Goal: Task Accomplishment & Management: Manage account settings

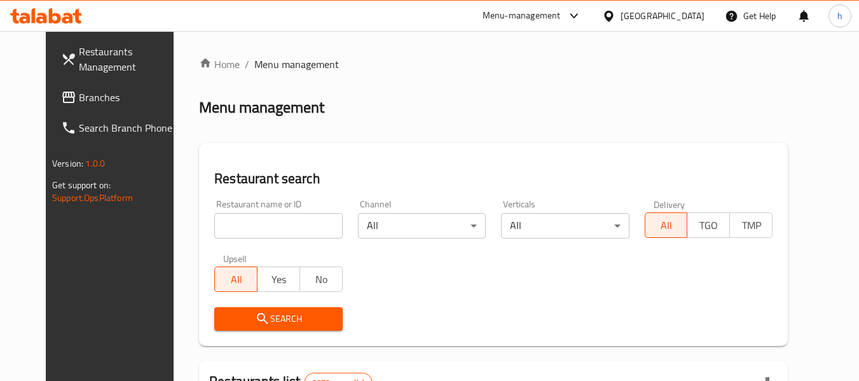
click at [694, 20] on div "Kuwait" at bounding box center [663, 16] width 84 height 14
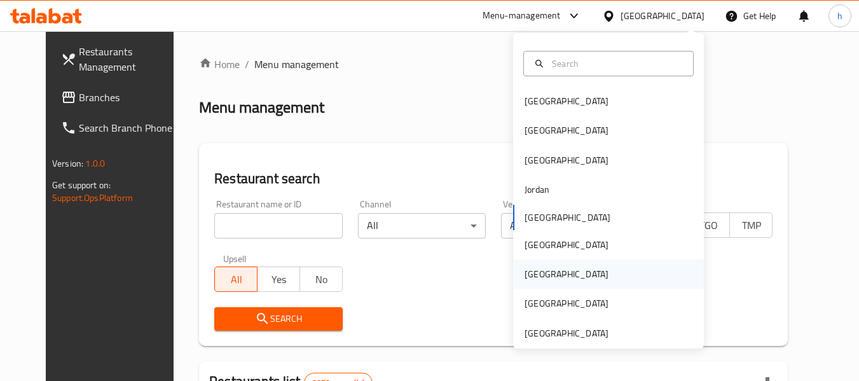
click at [525, 270] on div "[GEOGRAPHIC_DATA]" at bounding box center [567, 274] width 84 height 14
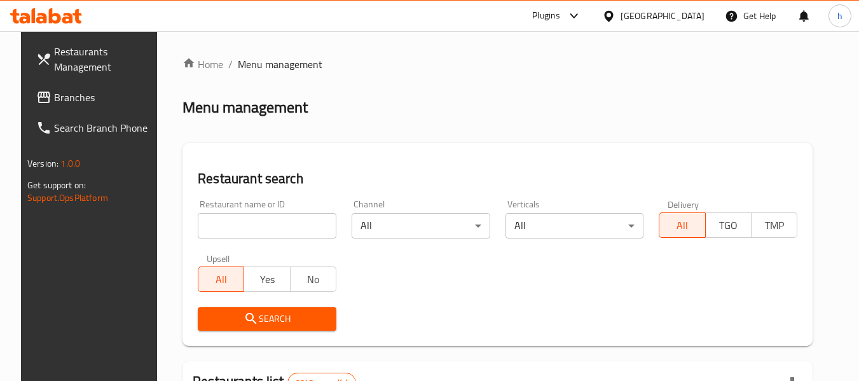
click at [54, 97] on span "Branches" at bounding box center [104, 97] width 100 height 15
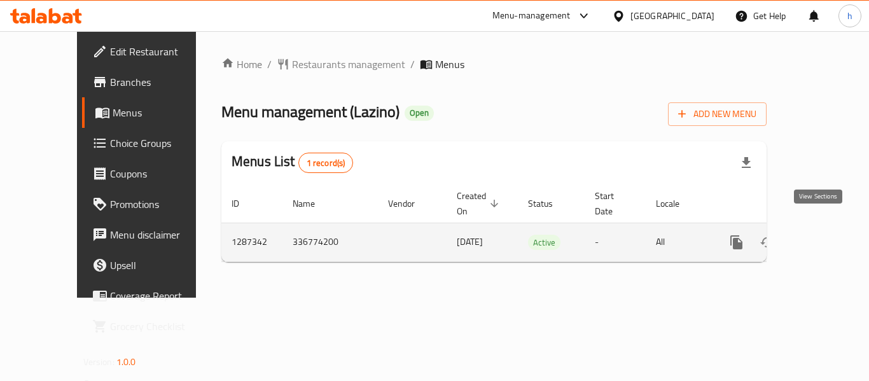
click at [820, 235] on icon "enhanced table" at bounding box center [827, 242] width 15 height 15
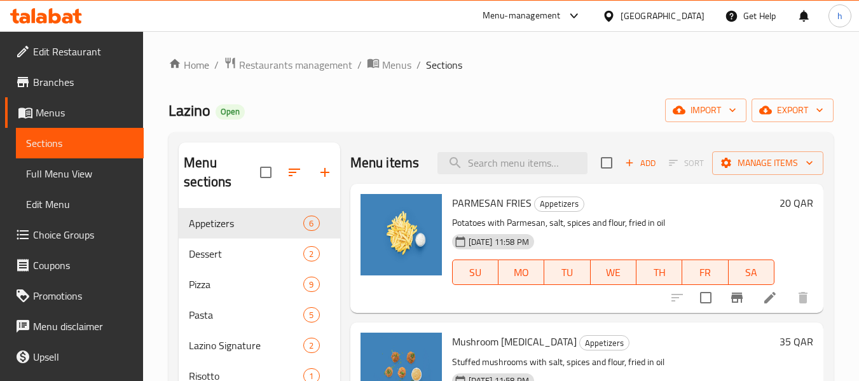
click at [59, 234] on span "Choice Groups" at bounding box center [83, 234] width 100 height 15
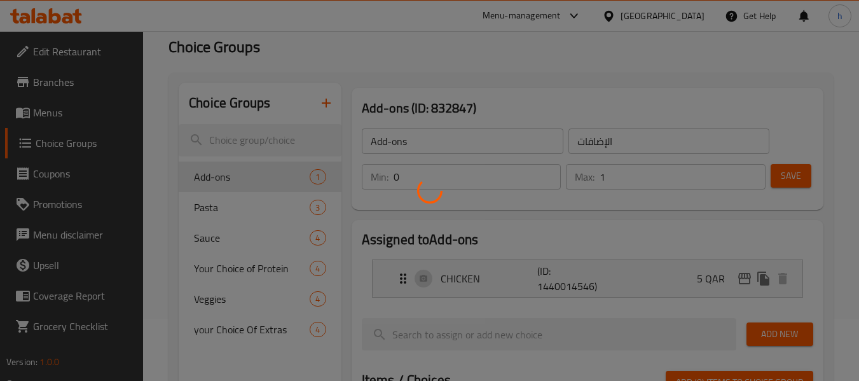
scroll to position [127, 0]
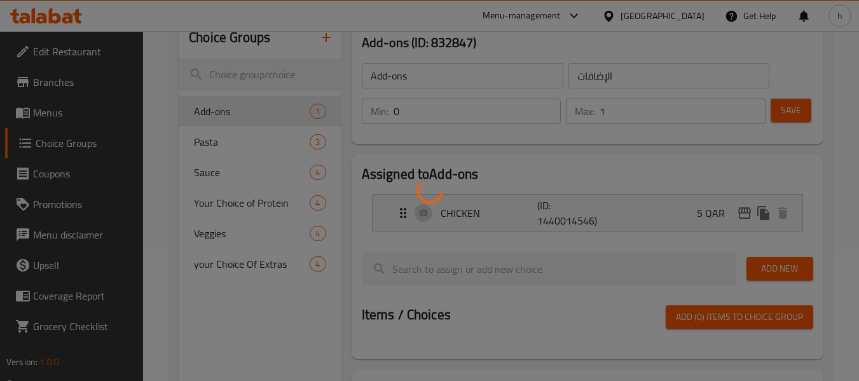
click at [221, 142] on div at bounding box center [429, 190] width 859 height 381
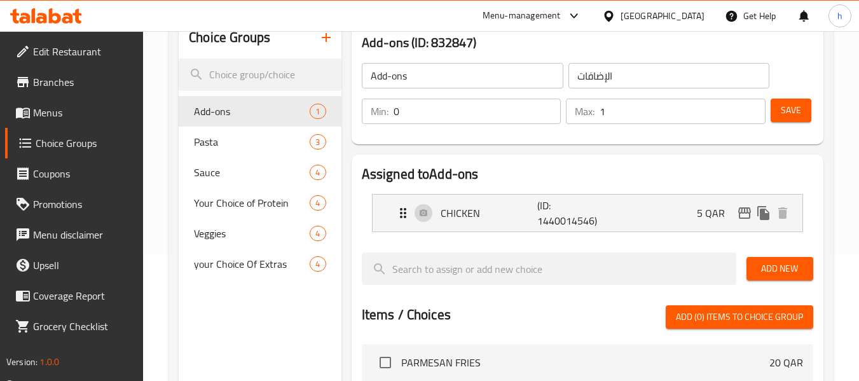
click at [226, 140] on div at bounding box center [429, 190] width 859 height 381
click at [226, 140] on div "Home / Restaurants management / Choice Groups Choice Groups Choice Groups Add-o…" at bounding box center [501, 305] width 665 height 752
click at [226, 140] on span "Pasta" at bounding box center [233, 141] width 78 height 15
type input "Pasta"
type input "باستا"
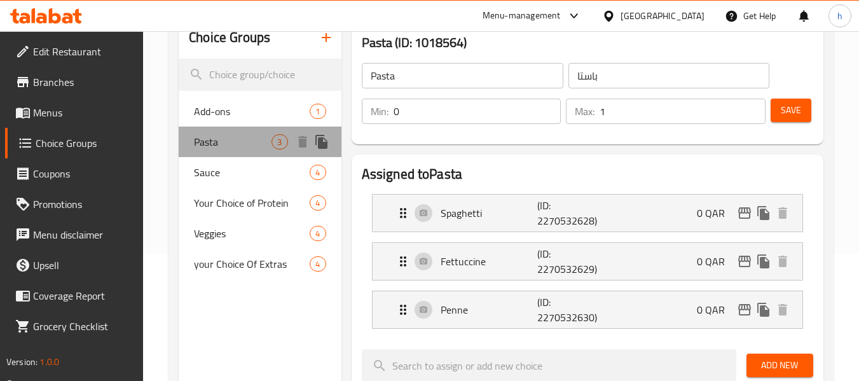
click at [226, 140] on span "Pasta" at bounding box center [233, 141] width 78 height 15
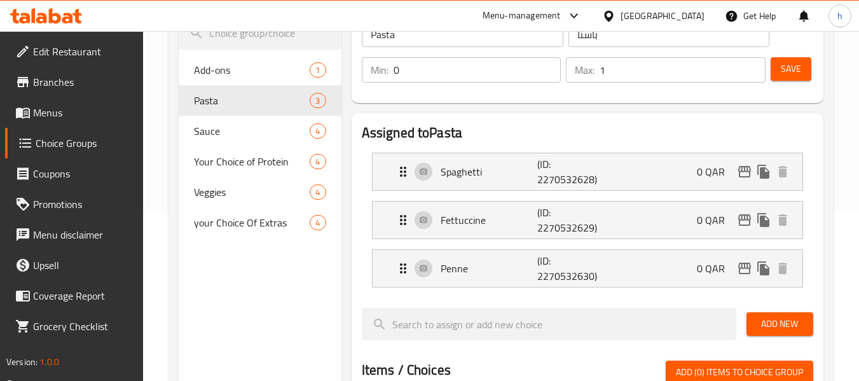
scroll to position [191, 0]
